Goal: Task Accomplishment & Management: Complete application form

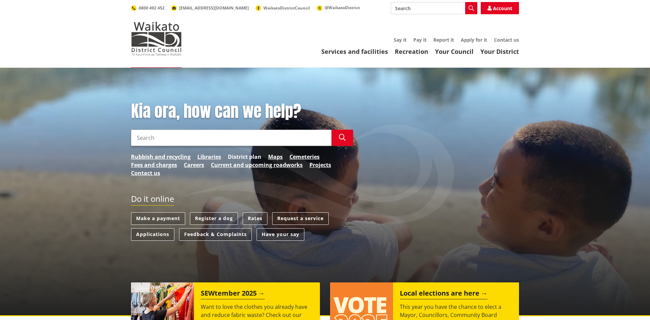
click at [236, 156] on link "District plan" at bounding box center [245, 157] width 34 height 8
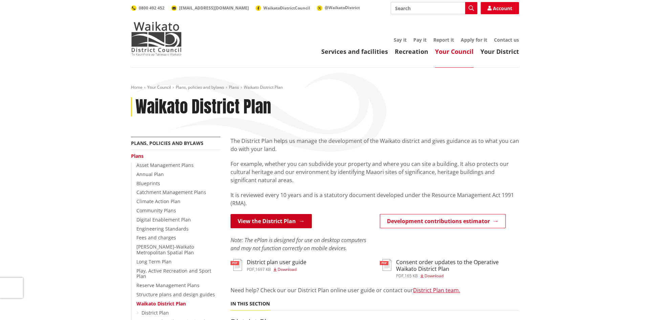
click at [282, 219] on link "View the District Plan" at bounding box center [271, 221] width 81 height 14
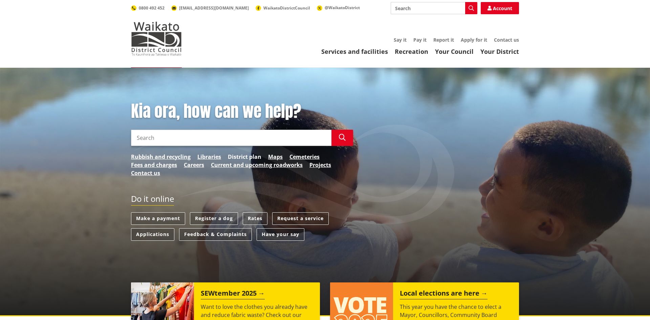
click at [238, 157] on link "District plan" at bounding box center [245, 157] width 34 height 8
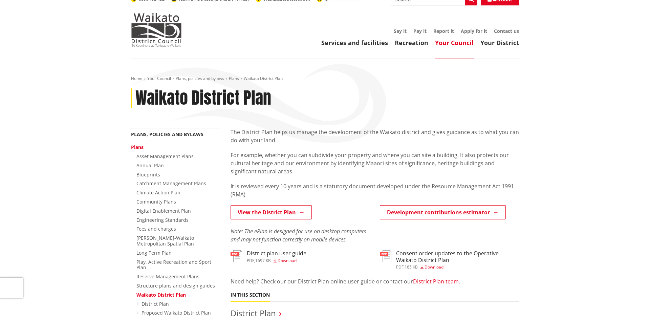
scroll to position [101, 0]
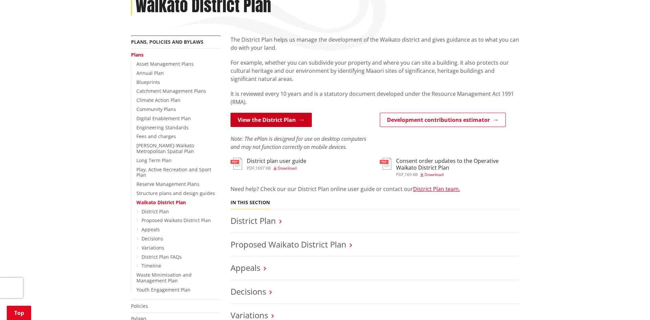
click at [275, 119] on link "View the District Plan" at bounding box center [271, 120] width 81 height 14
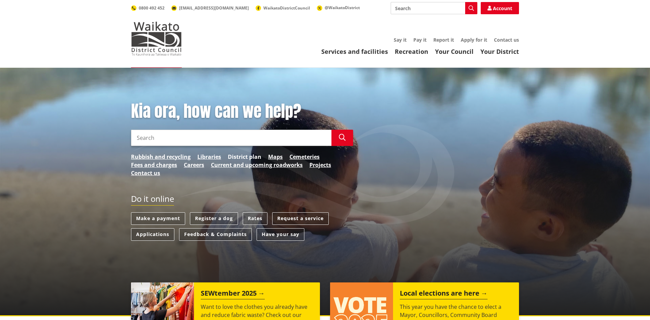
click at [239, 156] on link "District plan" at bounding box center [245, 157] width 34 height 8
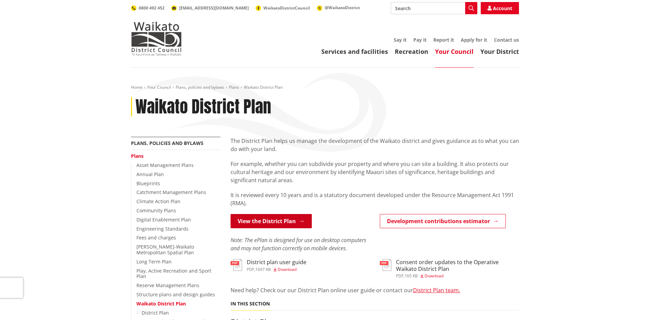
click at [265, 220] on link "View the District Plan" at bounding box center [271, 221] width 81 height 14
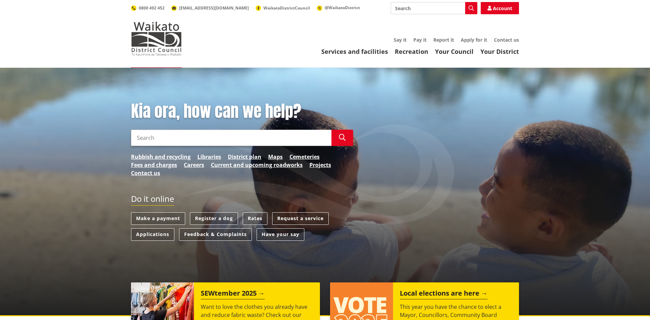
click at [155, 138] on input "Search" at bounding box center [231, 138] width 200 height 16
click at [148, 236] on link "Applications" at bounding box center [152, 234] width 43 height 13
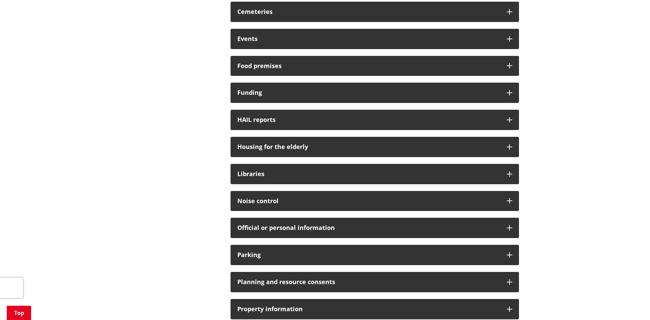
scroll to position [301, 0]
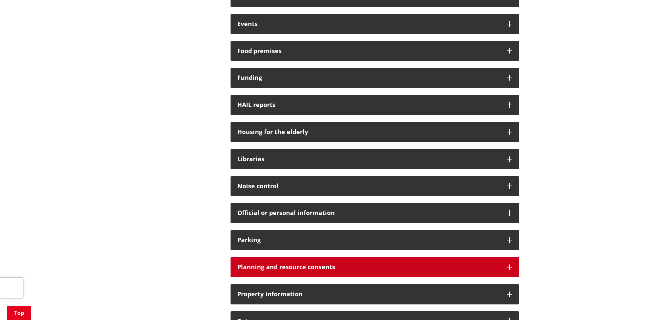
click at [293, 267] on h3 "Planning and resource consents" at bounding box center [368, 267] width 263 height 7
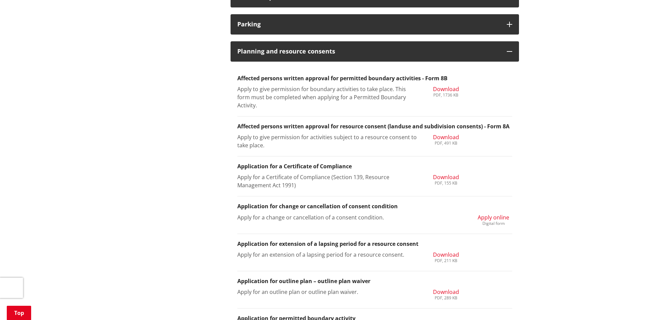
scroll to position [520, 0]
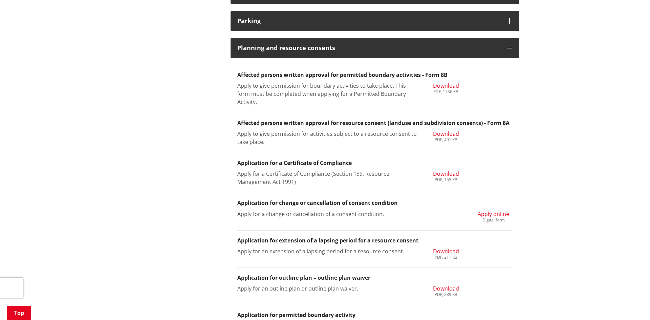
click at [444, 86] on span "Download" at bounding box center [446, 85] width 26 height 7
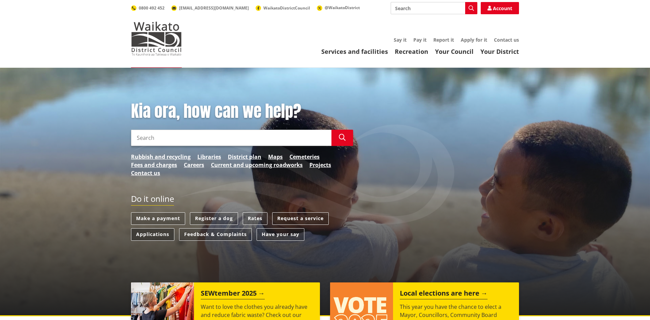
click at [152, 234] on link "Applications" at bounding box center [152, 234] width 43 height 13
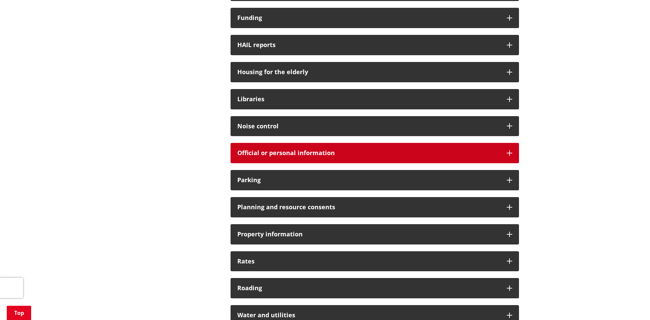
scroll to position [421, 0]
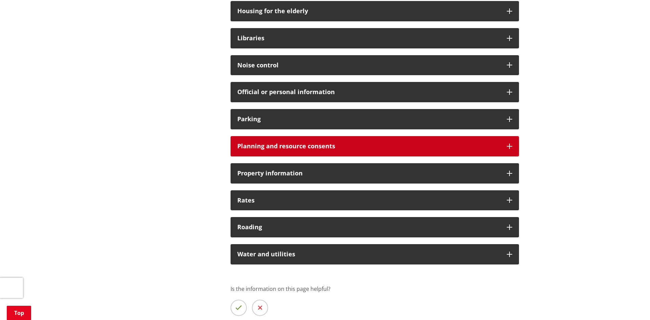
click at [318, 145] on h3 "Planning and resource consents" at bounding box center [368, 146] width 263 height 7
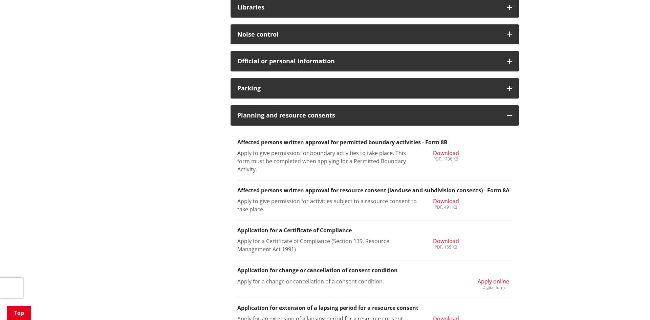
scroll to position [454, 0]
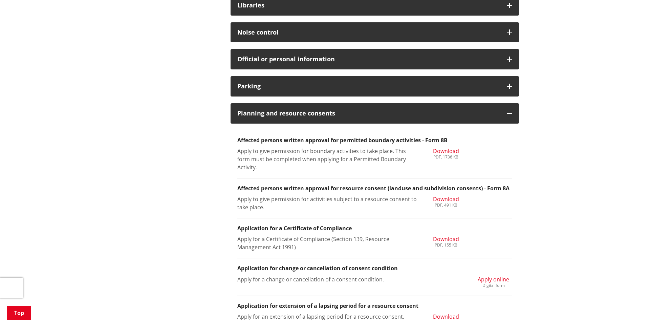
click at [441, 198] on span "Download" at bounding box center [446, 198] width 26 height 7
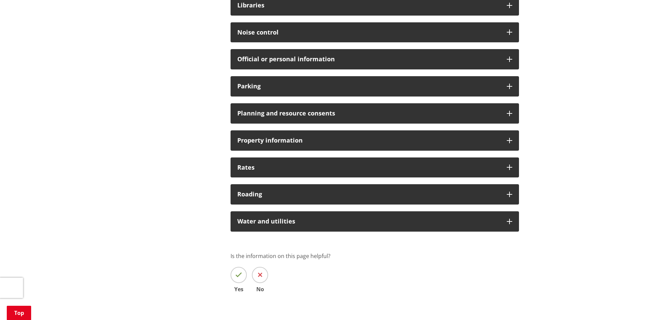
scroll to position [454, 0]
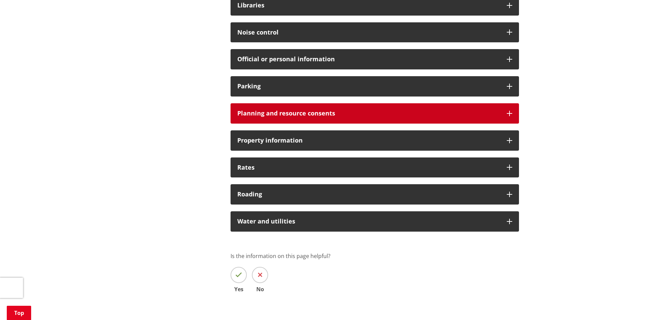
click at [353, 113] on h3 "Planning and resource consents" at bounding box center [368, 113] width 263 height 7
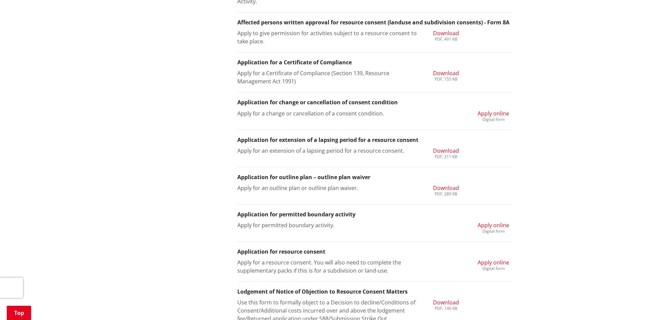
scroll to position [643, 0]
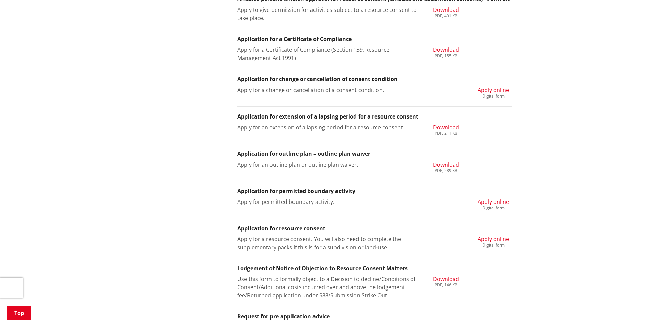
drag, startPoint x: 304, startPoint y: 234, endPoint x: 353, endPoint y: 235, distance: 49.1
click at [308, 234] on li "Application for resource consent Apply for a resource consent. You will also ne…" at bounding box center [374, 238] width 275 height 40
click at [482, 240] on span "Apply online" at bounding box center [493, 238] width 31 height 7
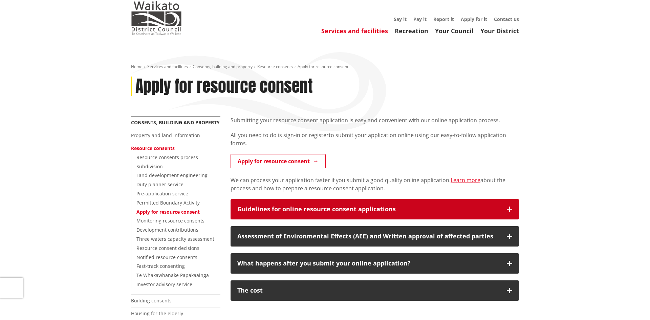
scroll to position [20, 0]
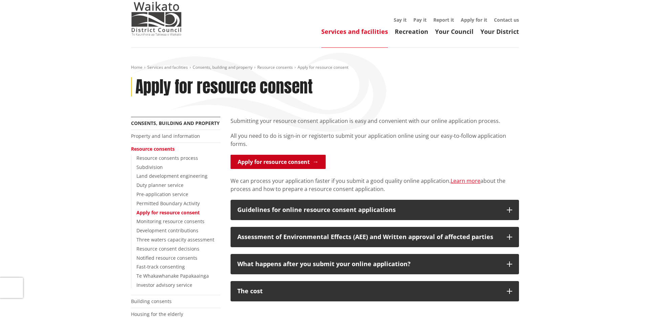
click at [277, 161] on link "Apply for resource consent" at bounding box center [278, 162] width 95 height 14
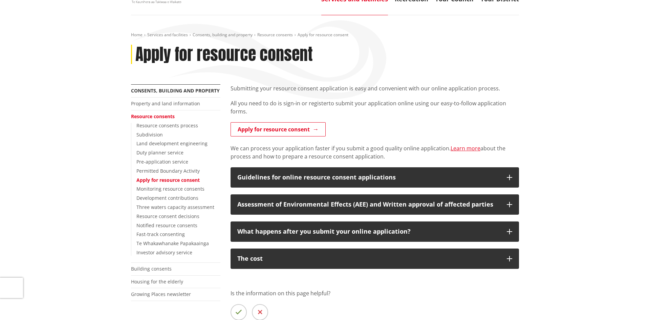
scroll to position [178, 0]
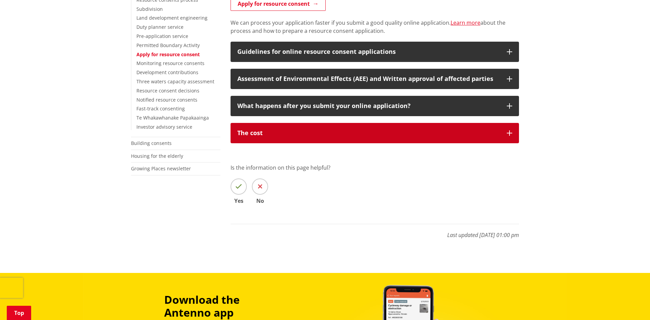
click at [509, 132] on icon "button" at bounding box center [509, 132] width 5 height 5
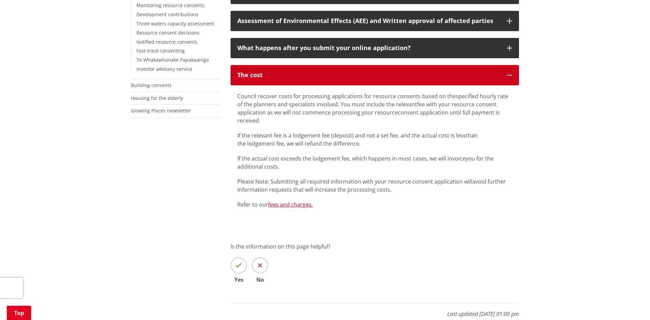
scroll to position [238, 0]
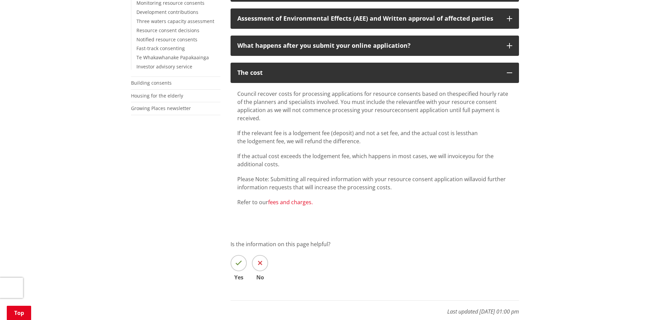
click at [300, 202] on link "fees and charges." at bounding box center [290, 201] width 45 height 7
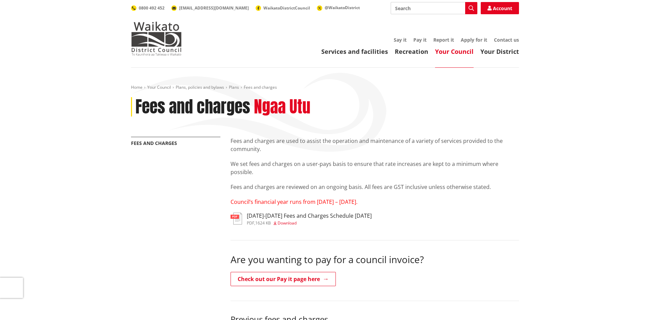
click at [282, 218] on h3 "[DATE]-[DATE] Fees and Charges Schedule [DATE]" at bounding box center [309, 216] width 125 height 6
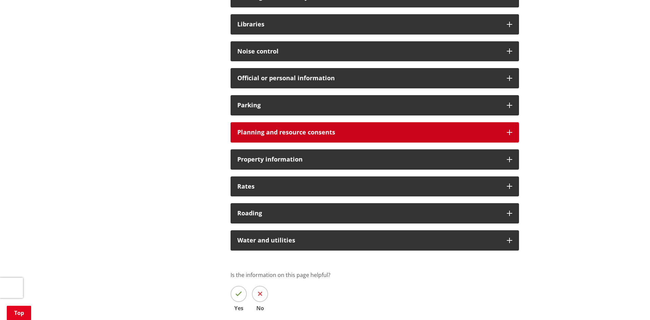
scroll to position [435, 0]
click at [334, 132] on h3 "Planning and resource consents" at bounding box center [368, 132] width 263 height 7
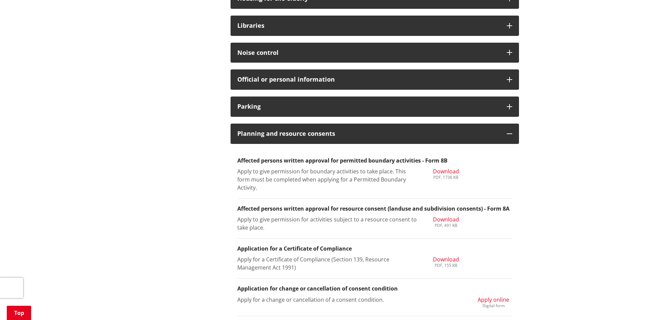
scroll to position [428, 0]
